Goal: Task Accomplishment & Management: Use online tool/utility

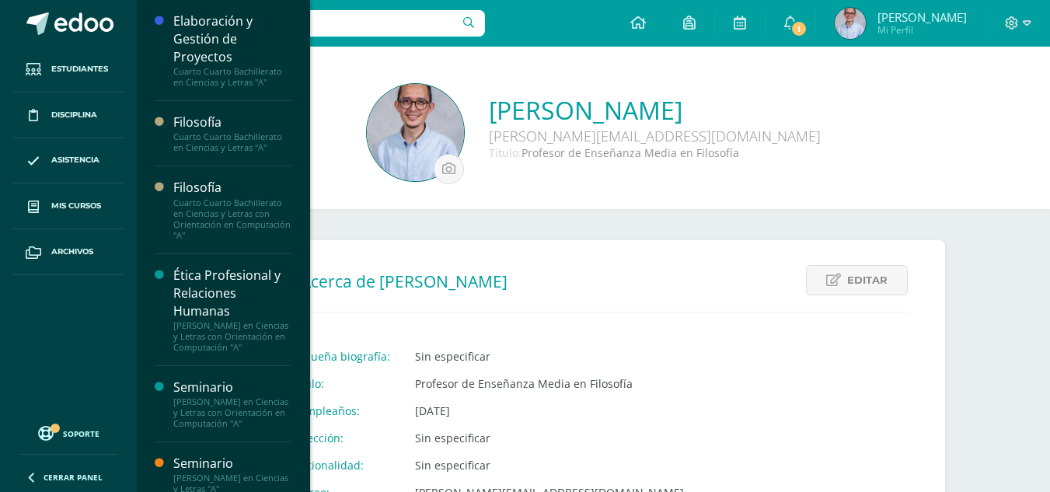
scroll to position [103, 0]
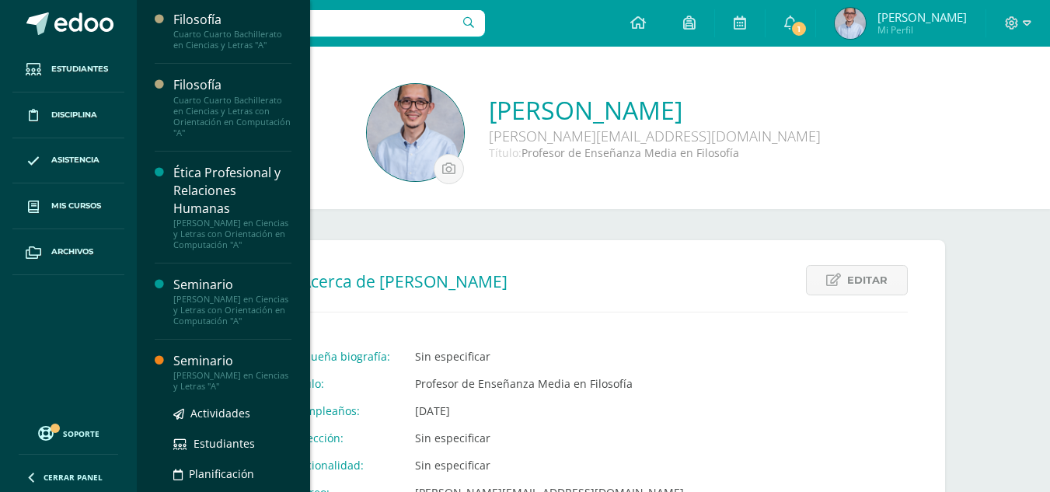
click at [197, 370] on div "Seminario" at bounding box center [232, 361] width 118 height 18
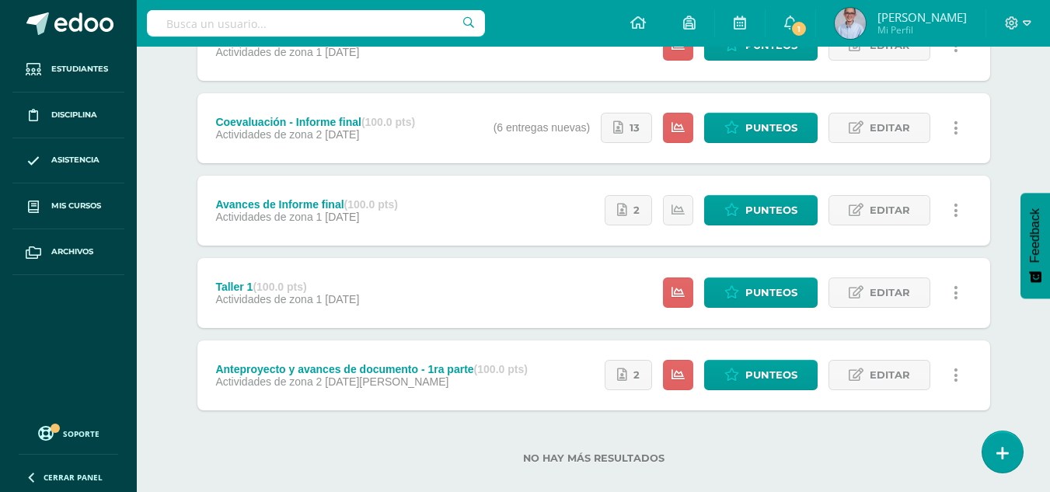
scroll to position [581, 0]
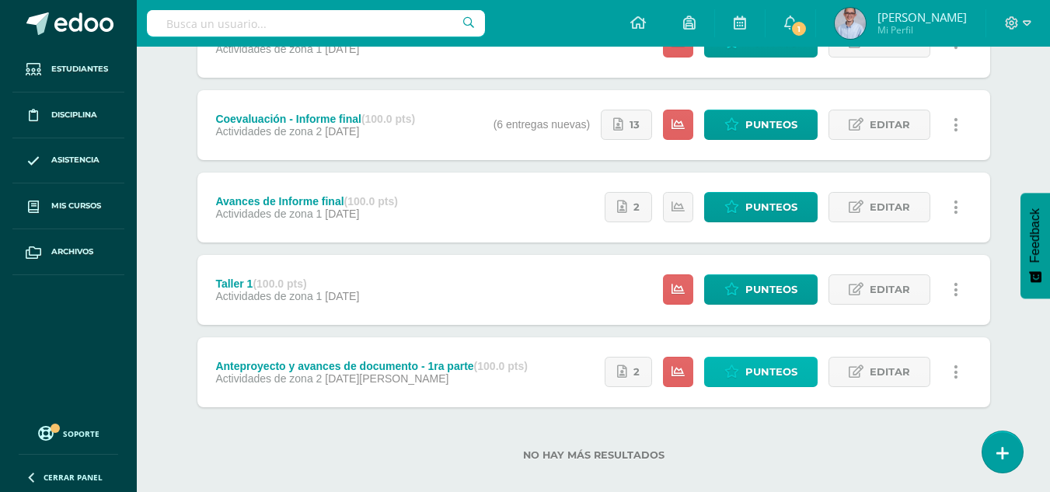
click at [761, 361] on span "Punteos" at bounding box center [771, 371] width 52 height 29
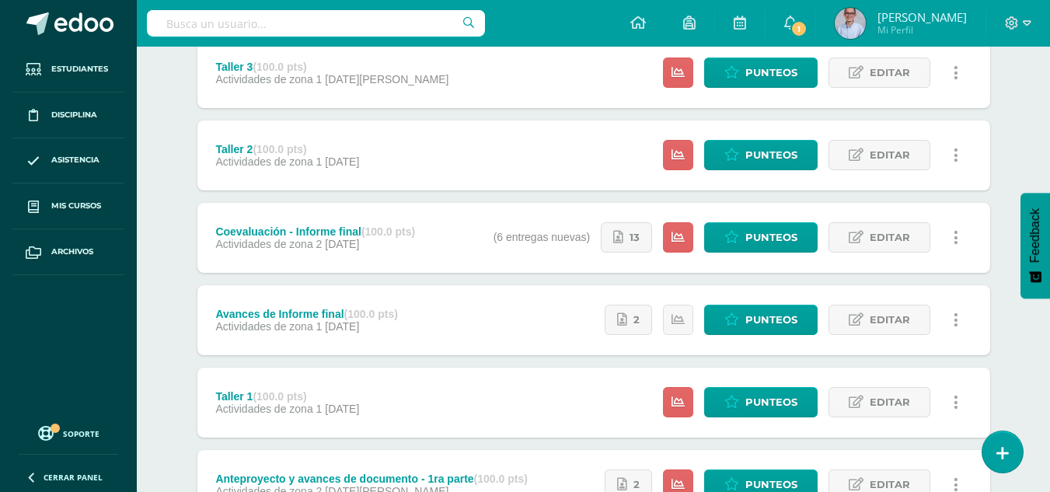
scroll to position [599, 0]
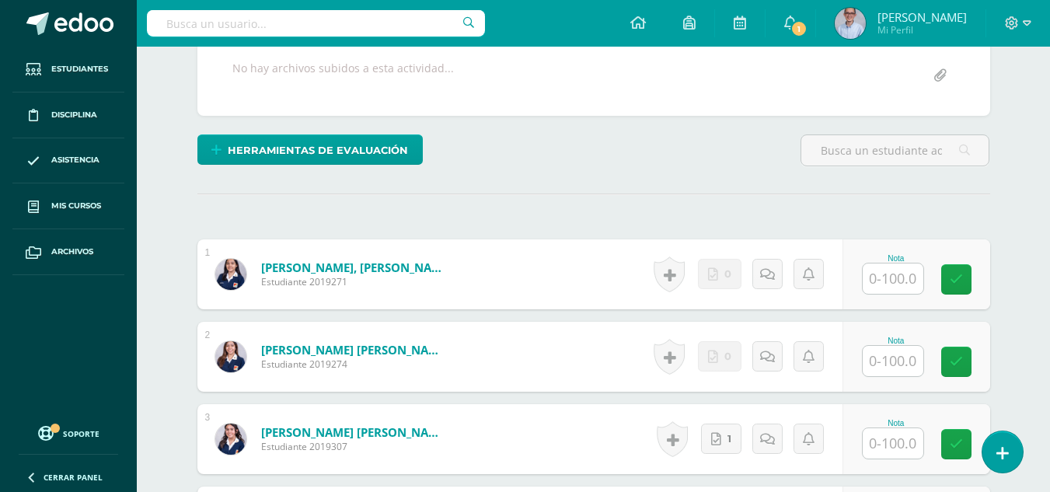
scroll to position [308, 0]
